Goal: Information Seeking & Learning: Check status

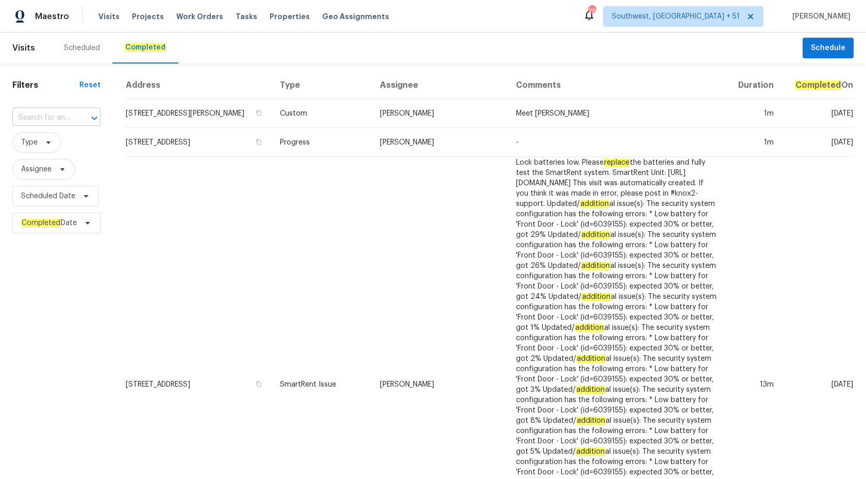
click at [60, 119] on input "text" at bounding box center [41, 118] width 59 height 16
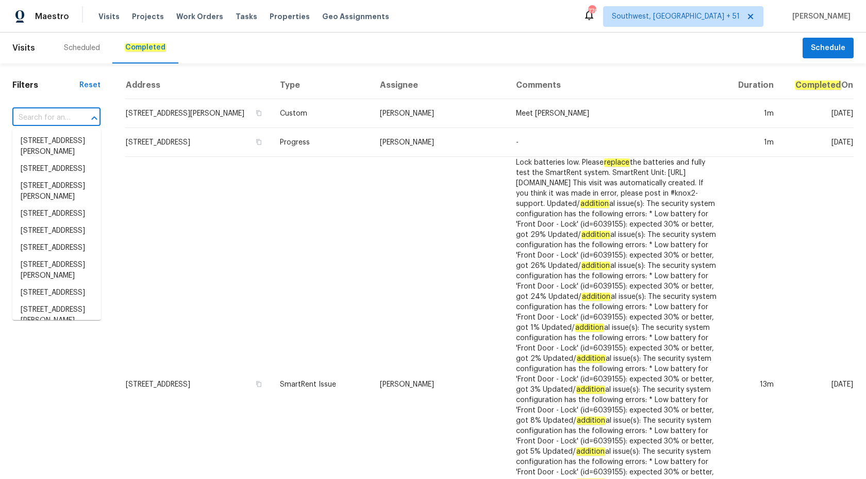
paste input "[STREET_ADDRESS]"
type input "[STREET_ADDRESS]"
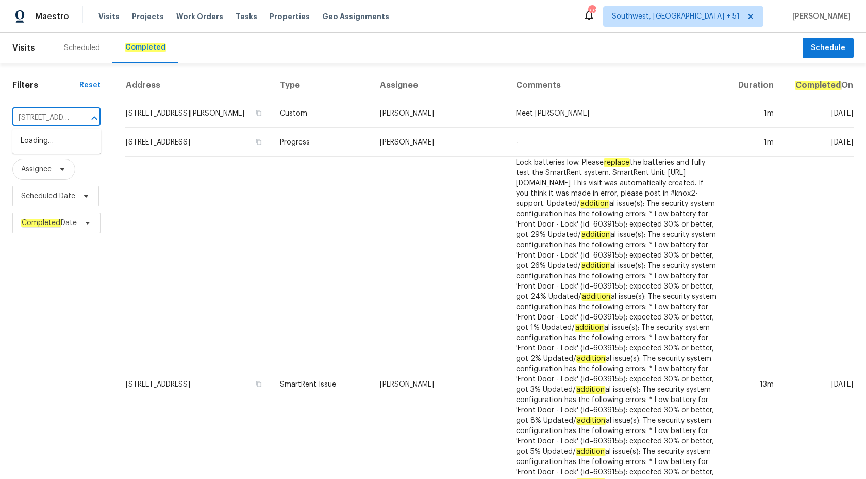
scroll to position [0, 119]
click at [59, 149] on li "[STREET_ADDRESS]" at bounding box center [56, 141] width 89 height 17
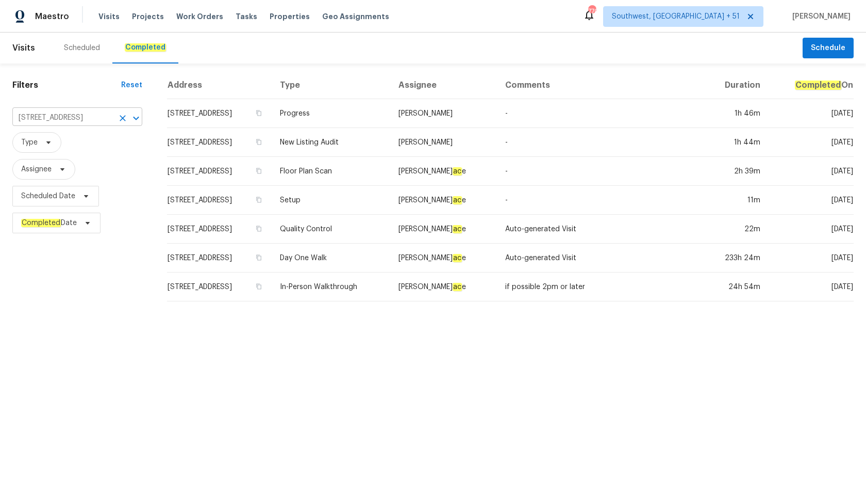
click at [52, 121] on input "[STREET_ADDRESS]" at bounding box center [62, 118] width 101 height 16
paste input "[STREET_ADDRESS][PERSON_NAME]"
type input "[STREET_ADDRESS][PERSON_NAME]"
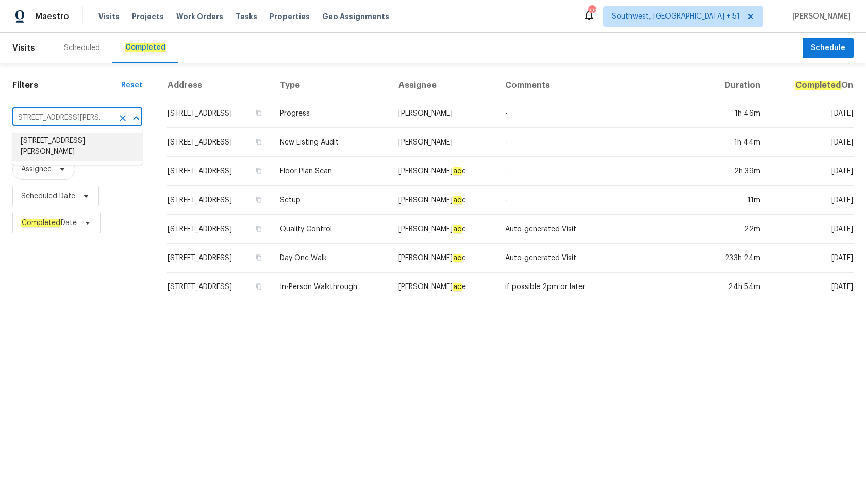
click at [76, 144] on li "[STREET_ADDRESS][PERSON_NAME]" at bounding box center [77, 147] width 130 height 28
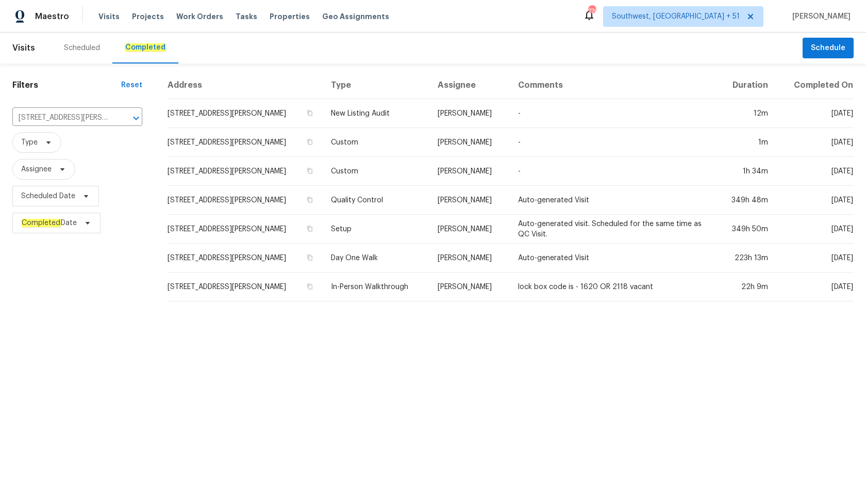
click at [302, 153] on td "[STREET_ADDRESS][PERSON_NAME]" at bounding box center [245, 142] width 156 height 29
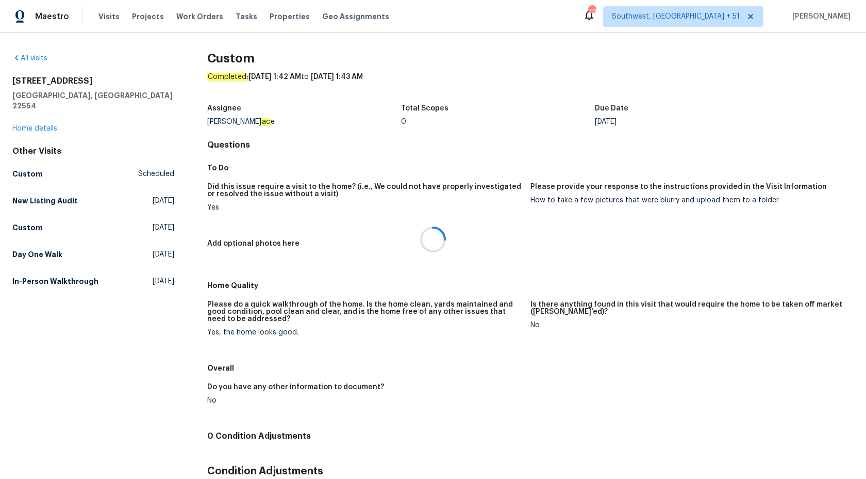
click at [36, 118] on div at bounding box center [433, 239] width 866 height 479
click at [36, 125] on link "Home details" at bounding box center [34, 128] width 45 height 7
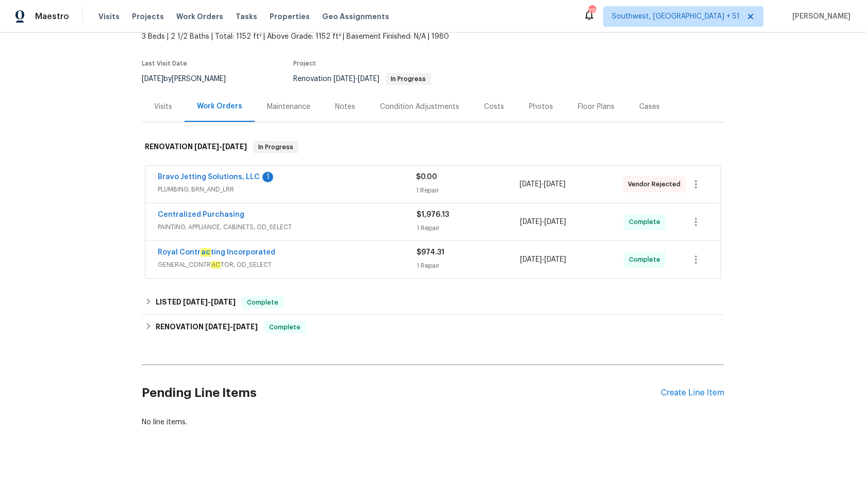
scroll to position [84, 0]
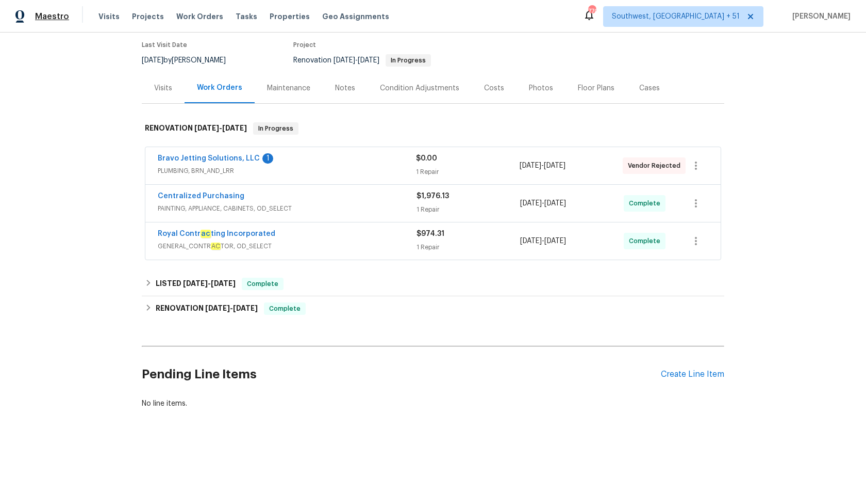
click at [46, 20] on span "Maestro" at bounding box center [52, 16] width 34 height 10
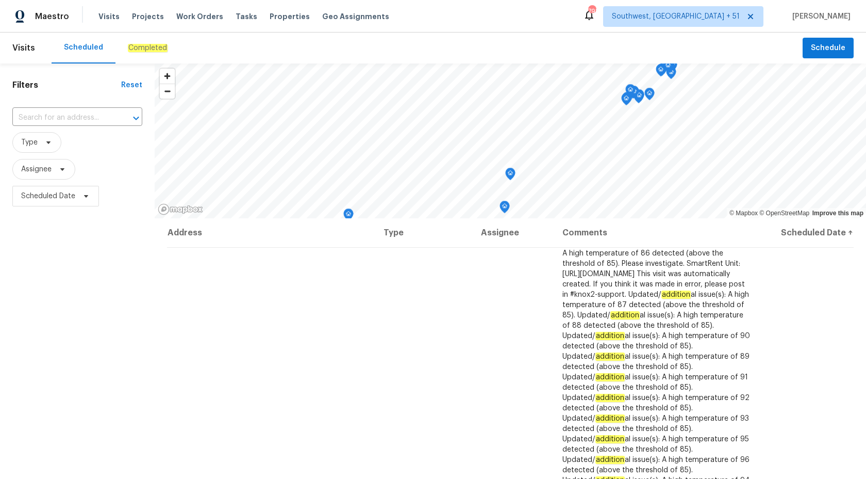
click at [153, 54] on div "Completed" at bounding box center [148, 47] width 64 height 31
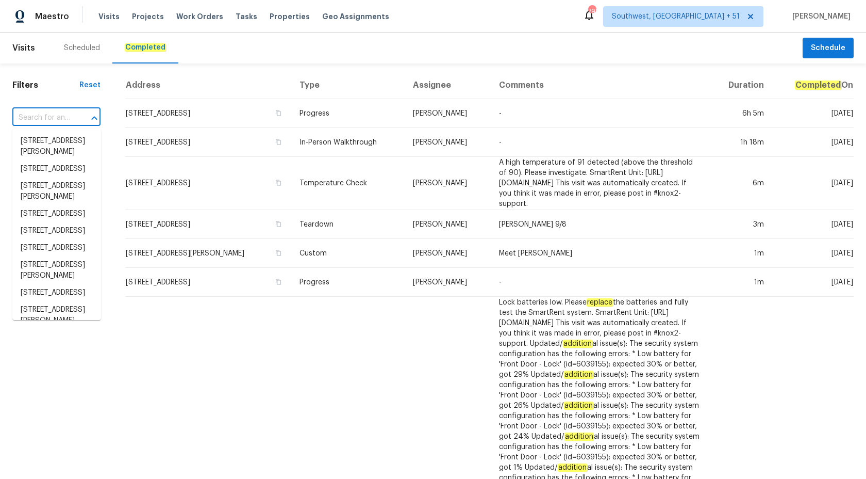
click at [60, 113] on input "text" at bounding box center [41, 118] width 59 height 16
paste input "[STREET_ADDRESS]"
type input "[STREET_ADDRESS]"
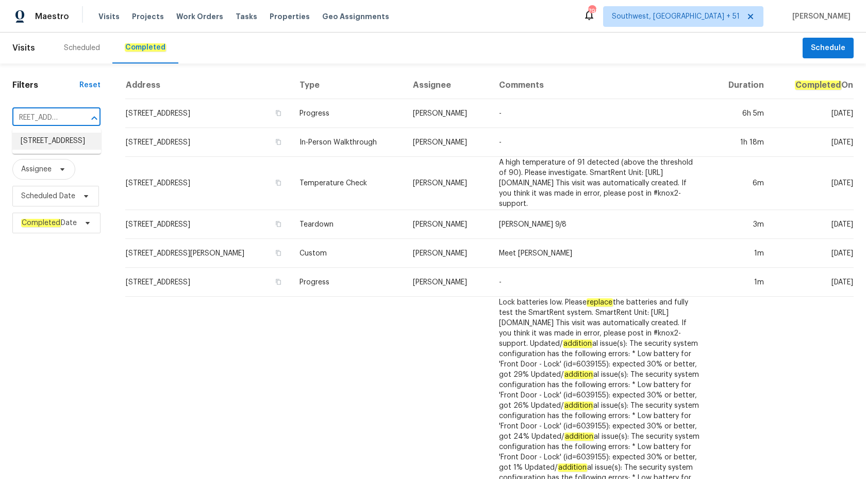
click at [52, 150] on li "6403 Riverview Loop, Grove City, OH 43123" at bounding box center [56, 141] width 89 height 17
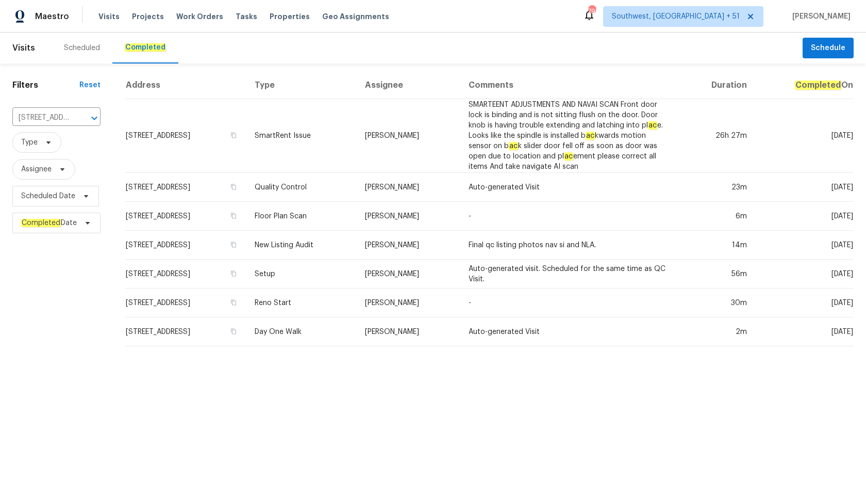
click at [56, 153] on span "Type" at bounding box center [56, 142] width 88 height 27
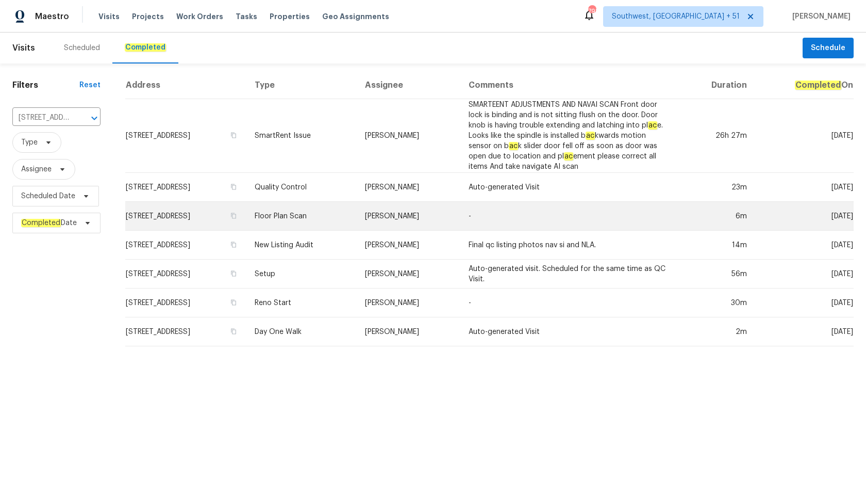
click at [357, 210] on td "Floor Plan Scan" at bounding box center [301, 216] width 110 height 29
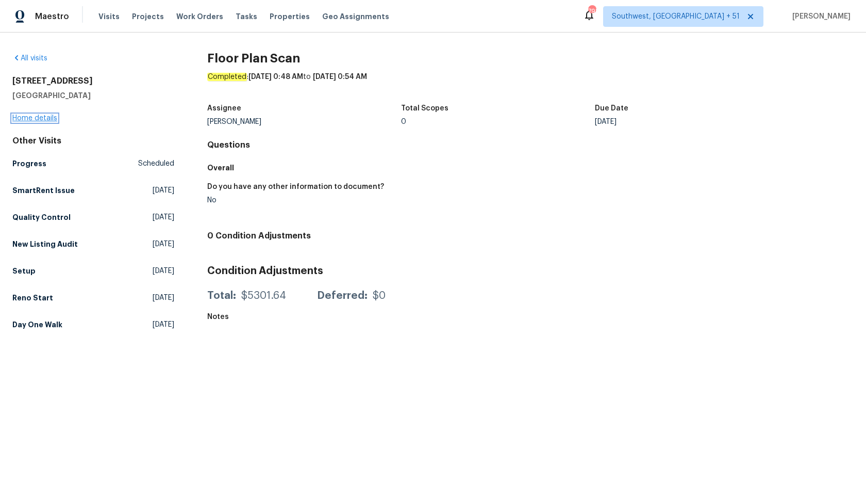
click at [28, 120] on link "Home details" at bounding box center [34, 117] width 45 height 7
